Goal: Task Accomplishment & Management: Use online tool/utility

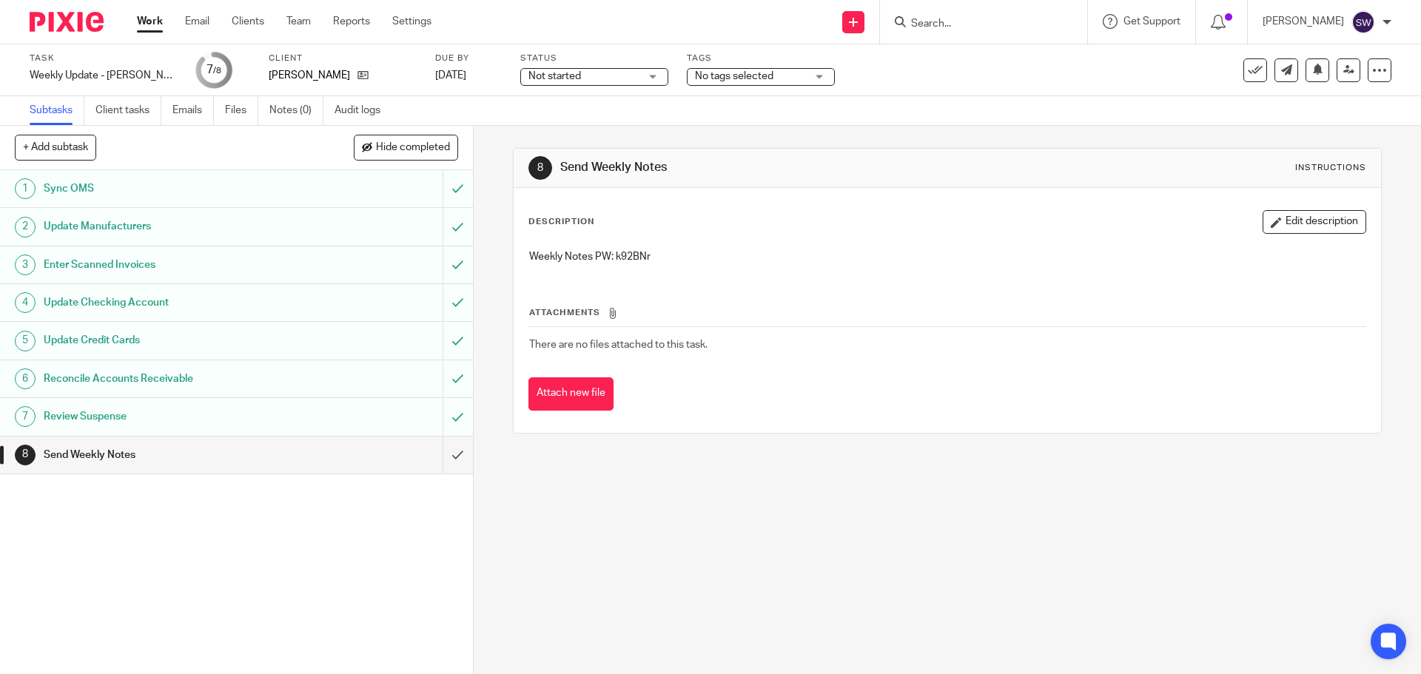
click at [746, 522] on div "8 Send Weekly Notes Instructions Description Edit description Weekly Notes PW: …" at bounding box center [947, 400] width 947 height 548
click at [838, 352] on td "There are no files attached to this task." at bounding box center [946, 345] width 837 height 36
click at [1014, 289] on div "Attachments There are no files attached to this task. Attach new file" at bounding box center [946, 343] width 837 height 135
click at [1207, 488] on div "8 Send Weekly Notes Instructions Description Edit description Weekly Notes PW: …" at bounding box center [947, 400] width 947 height 548
click at [443, 465] on input "submit" at bounding box center [236, 455] width 473 height 37
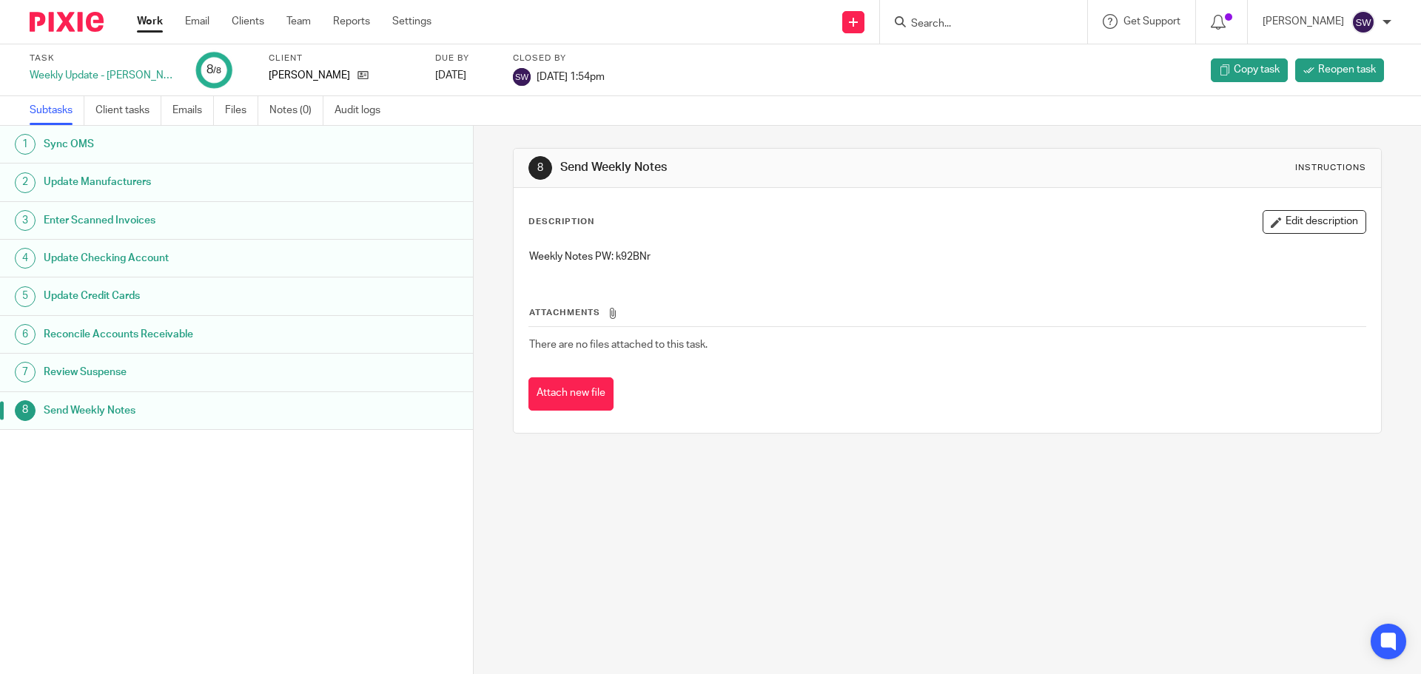
click at [152, 25] on link "Work" at bounding box center [150, 21] width 26 height 15
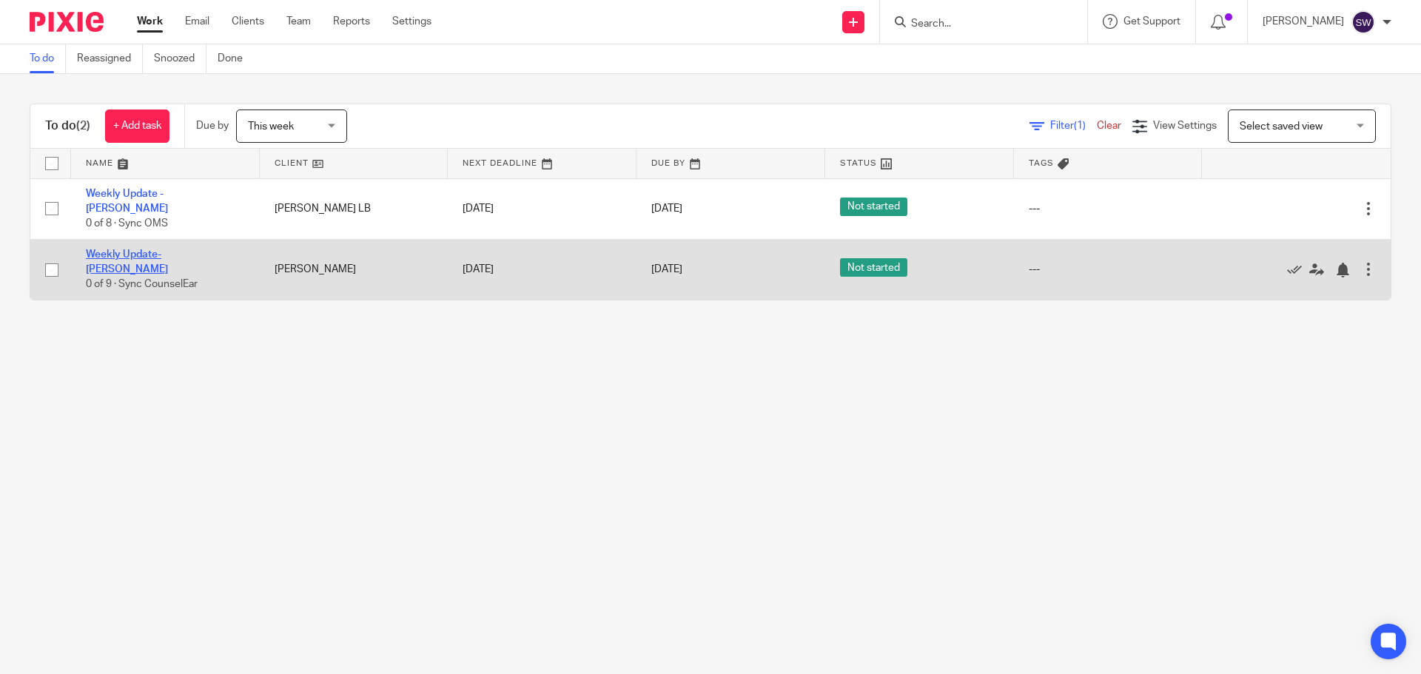
click at [168, 249] on link "Weekly Update- [PERSON_NAME]" at bounding box center [127, 261] width 82 height 25
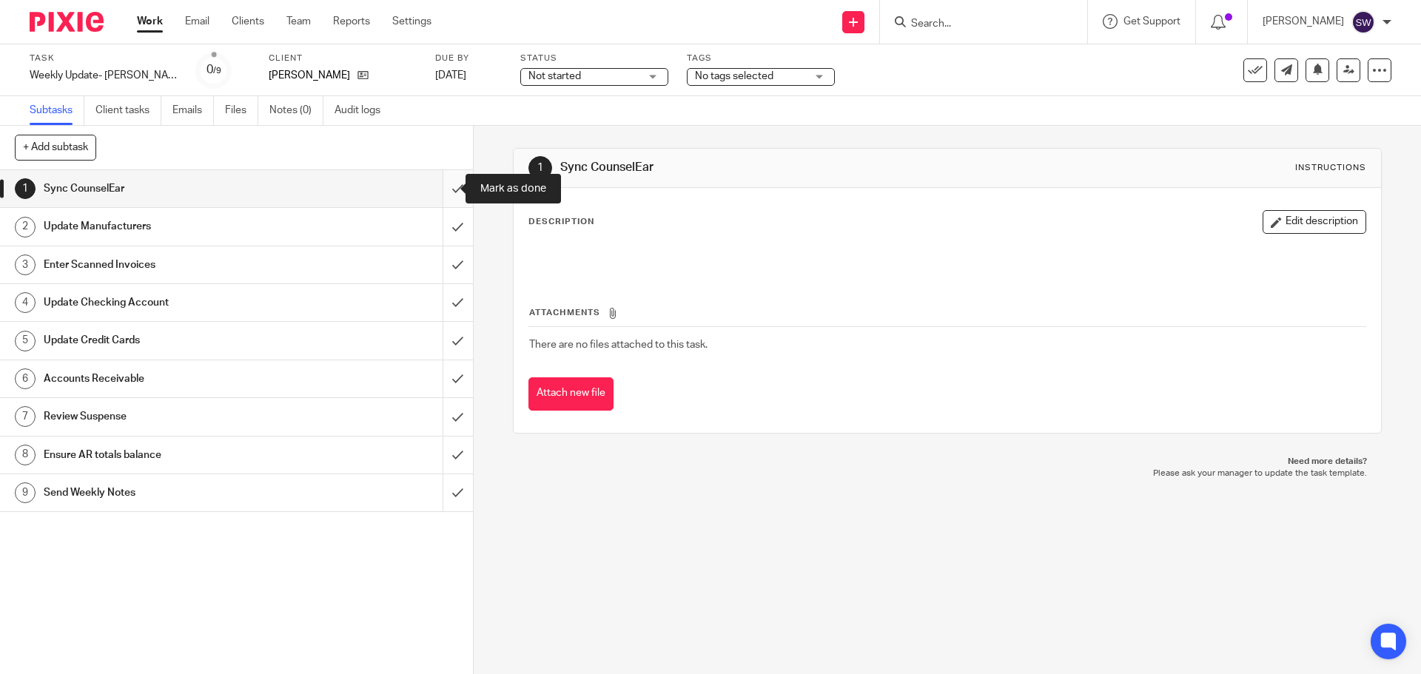
click at [440, 186] on input "submit" at bounding box center [236, 188] width 473 height 37
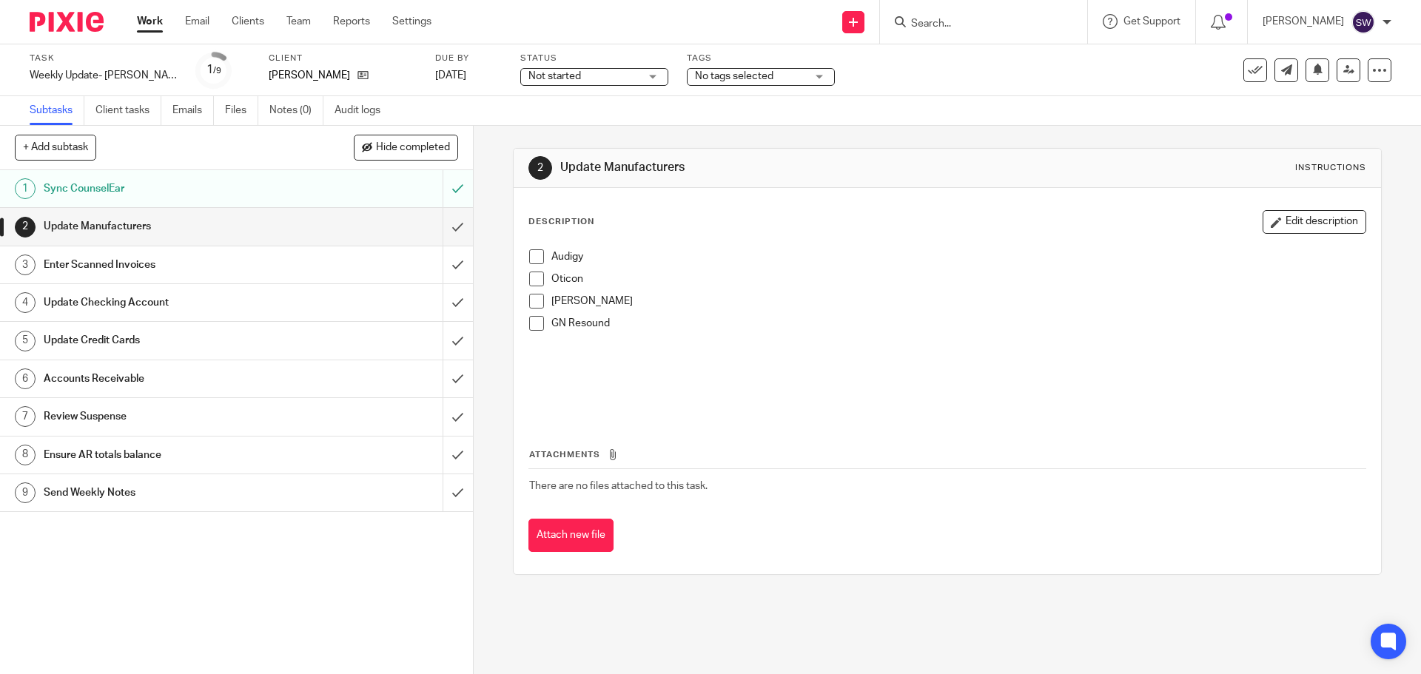
click at [530, 252] on span at bounding box center [536, 256] width 15 height 15
click at [530, 277] on span at bounding box center [536, 279] width 15 height 15
click at [535, 299] on span at bounding box center [536, 301] width 15 height 15
click at [533, 319] on span at bounding box center [536, 323] width 15 height 15
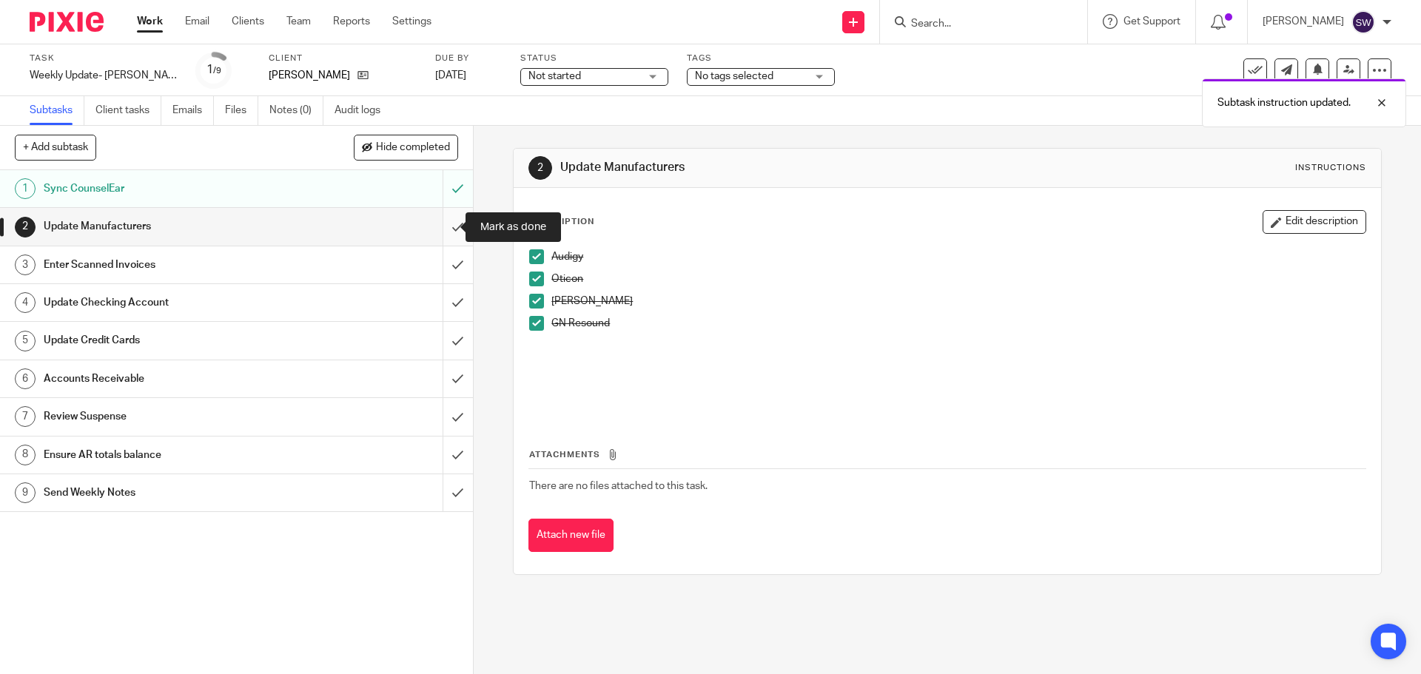
click at [443, 228] on input "submit" at bounding box center [236, 226] width 473 height 37
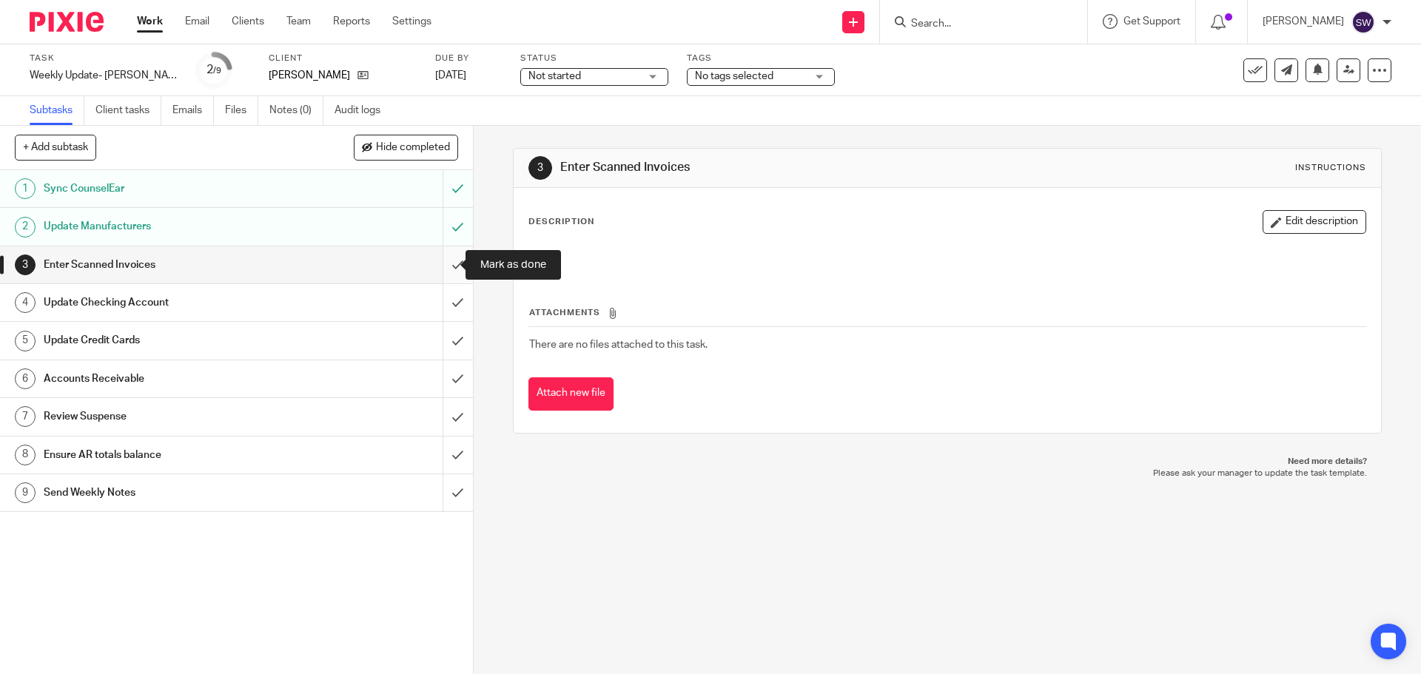
click at [443, 267] on input "submit" at bounding box center [236, 264] width 473 height 37
